Goal: Task Accomplishment & Management: Manage account settings

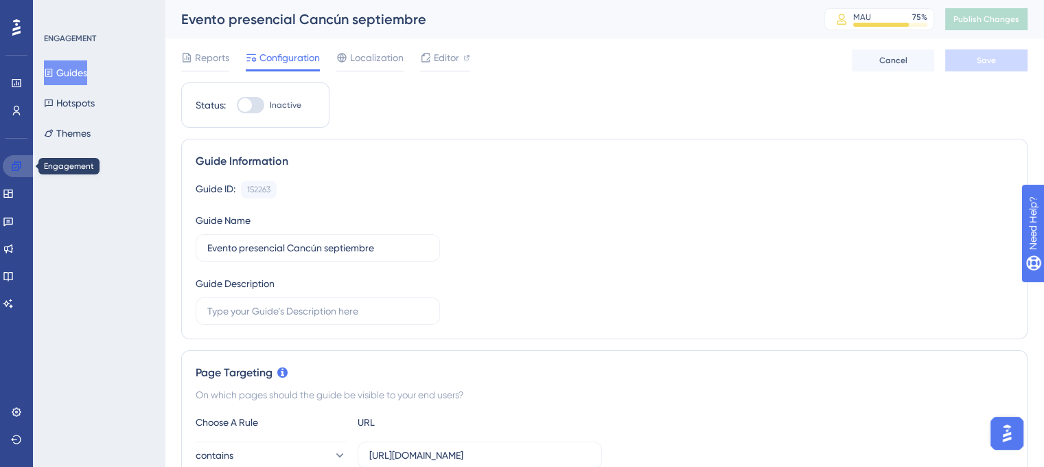
click at [13, 164] on icon at bounding box center [16, 165] width 9 height 9
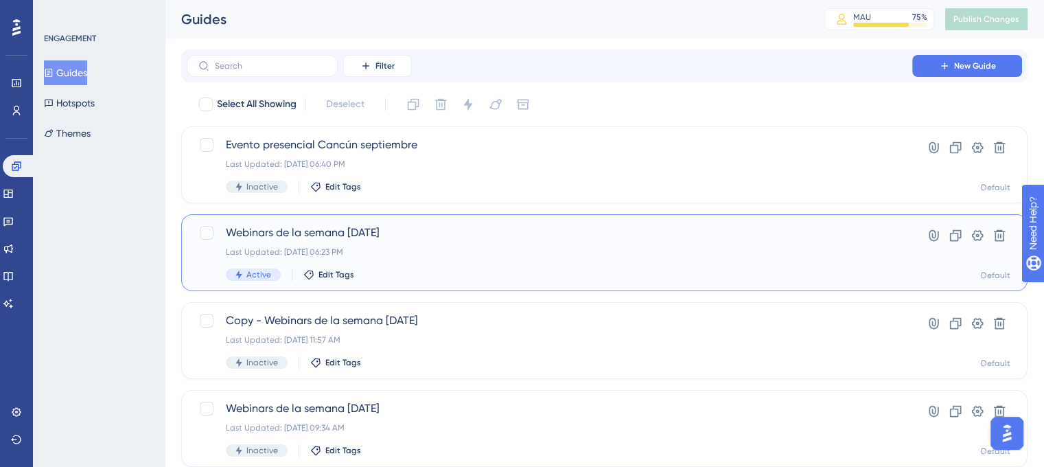
click at [341, 257] on div "Last Updated: [DATE] 06:23 PM" at bounding box center [549, 251] width 647 height 11
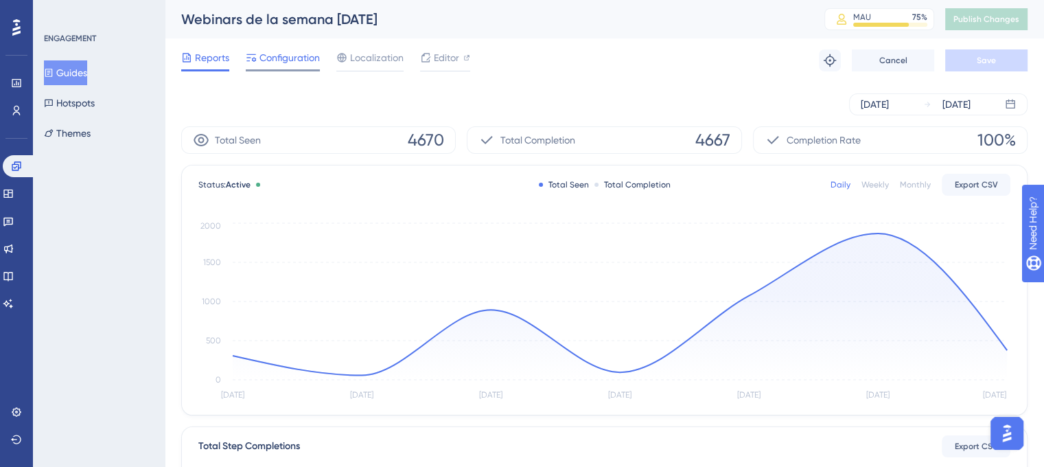
click at [292, 54] on span "Configuration" at bounding box center [289, 57] width 60 height 16
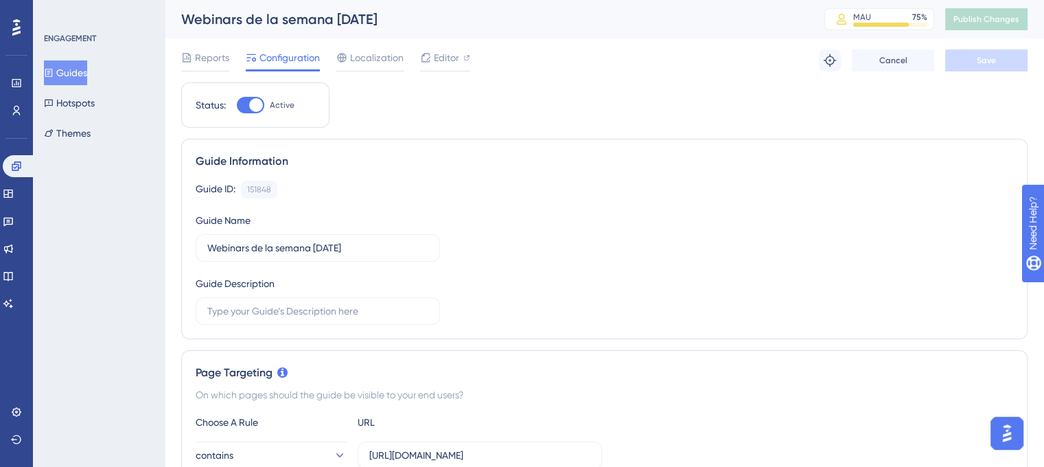
click at [250, 106] on div at bounding box center [256, 105] width 14 height 14
click at [237, 106] on input "Active" at bounding box center [236, 105] width 1 height 1
checkbox input "false"
click at [999, 60] on button "Save" at bounding box center [986, 60] width 82 height 22
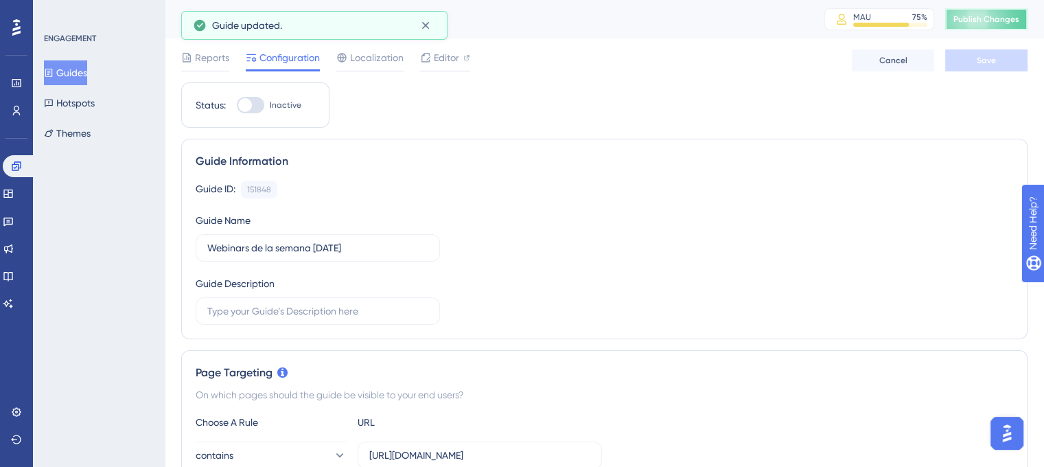
click at [995, 27] on button "Publish Changes" at bounding box center [986, 19] width 82 height 22
